Goal: Navigation & Orientation: Find specific page/section

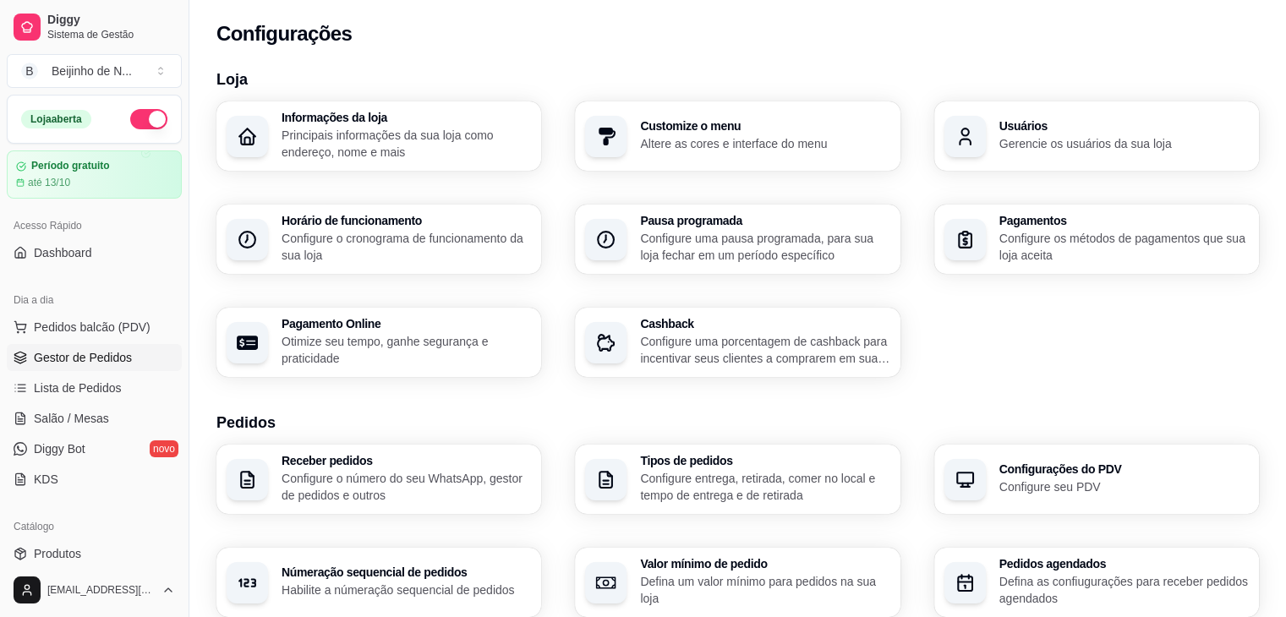
click at [84, 349] on span "Gestor de Pedidos" at bounding box center [83, 357] width 98 height 17
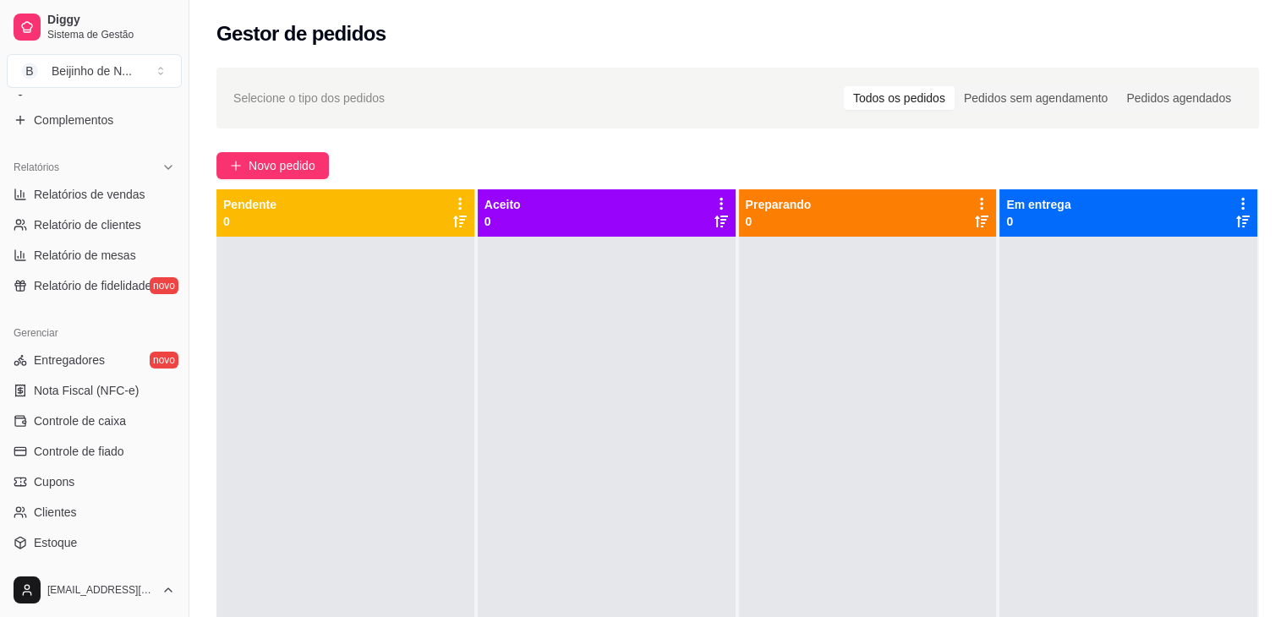
scroll to position [480, 0]
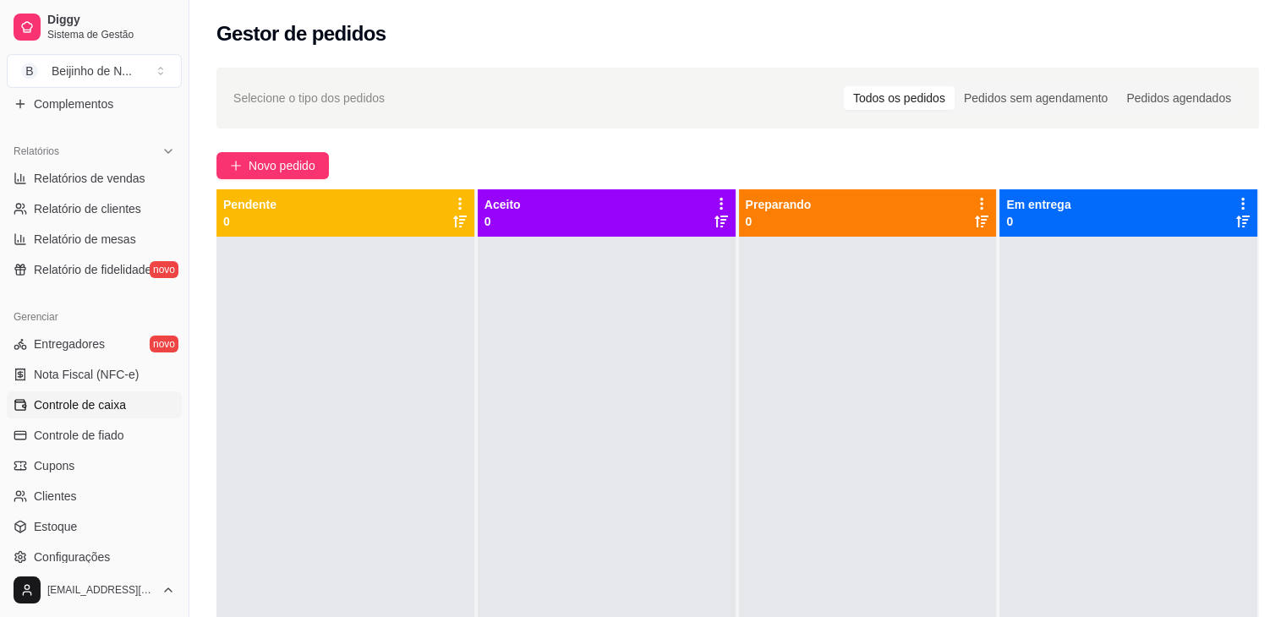
click at [90, 404] on span "Controle de caixa" at bounding box center [80, 404] width 92 height 17
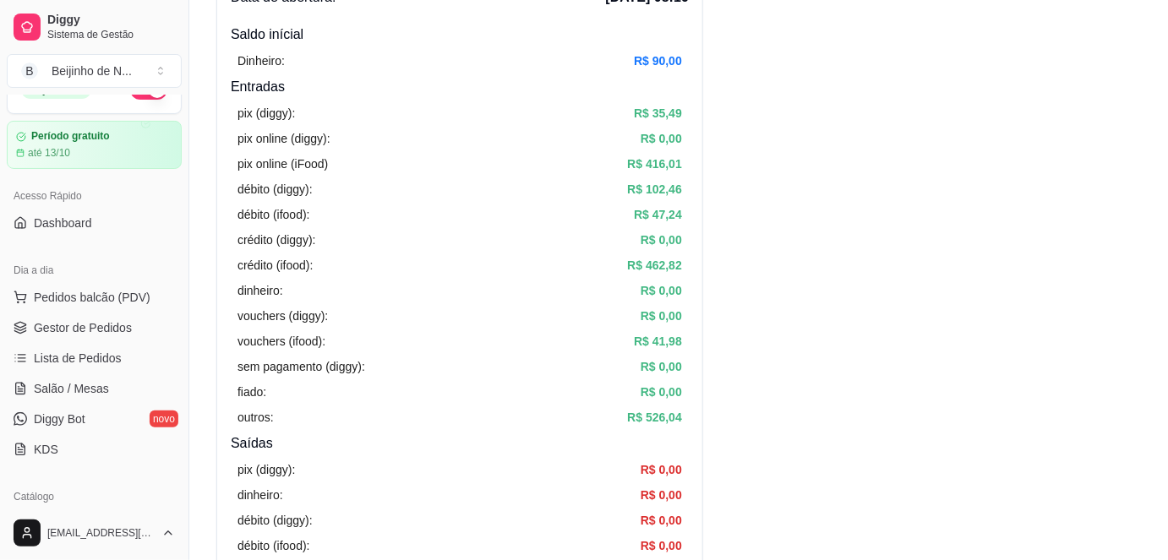
scroll to position [33, 0]
click at [94, 325] on span "Gestor de Pedidos" at bounding box center [83, 324] width 98 height 17
